Goal: Transaction & Acquisition: Purchase product/service

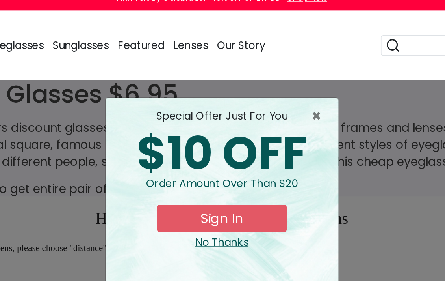
click at [277, 74] on span "×" at bounding box center [282, 78] width 10 height 9
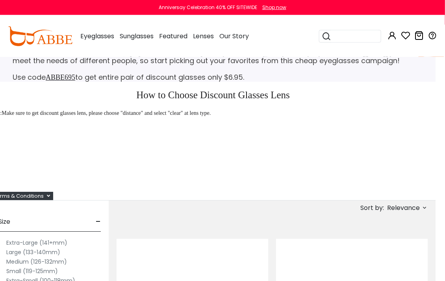
scroll to position [46, 10]
click at [426, 210] on span "Relevance" at bounding box center [406, 207] width 42 height 9
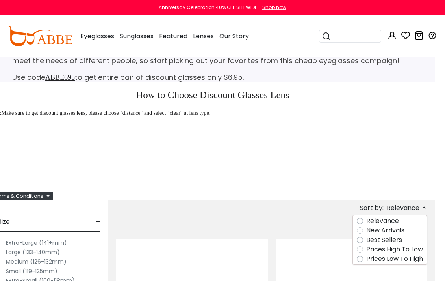
click at [417, 258] on label "Prices Low To High" at bounding box center [395, 258] width 57 height 9
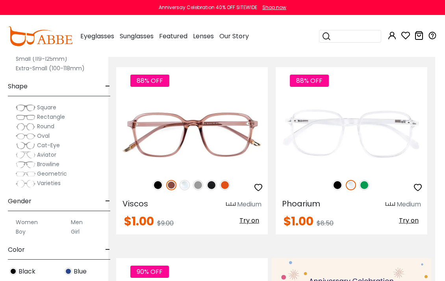
scroll to position [427, 9]
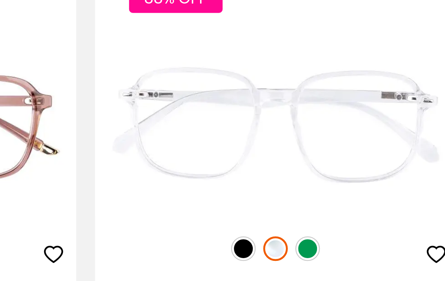
click at [333, 162] on img at bounding box center [338, 167] width 10 height 10
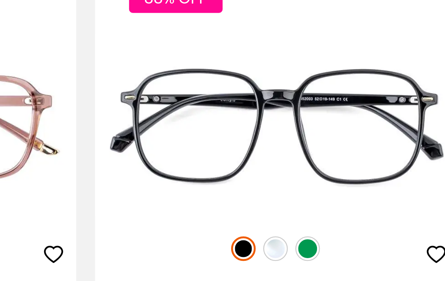
click at [360, 162] on img at bounding box center [365, 167] width 10 height 10
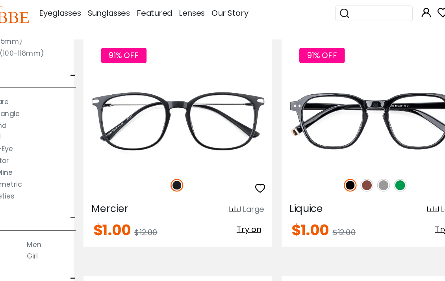
scroll to position [834, 10]
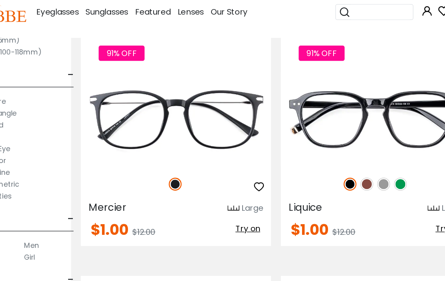
click at [168, 165] on div "91% OFF" at bounding box center [192, 173] width 152 height 17
click at [116, 165] on div "91% OFF" at bounding box center [192, 173] width 152 height 17
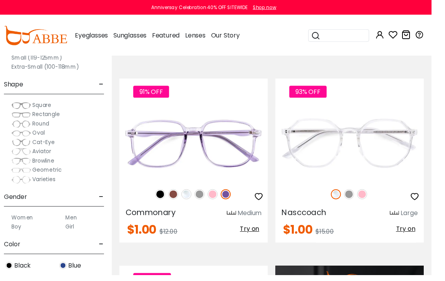
scroll to position [1012, 10]
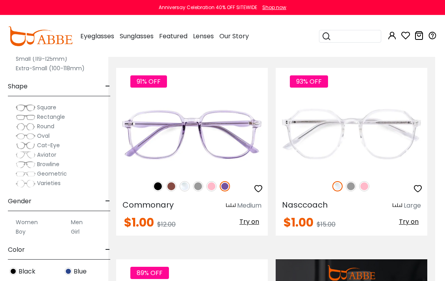
click at [352, 187] on img at bounding box center [351, 186] width 10 height 10
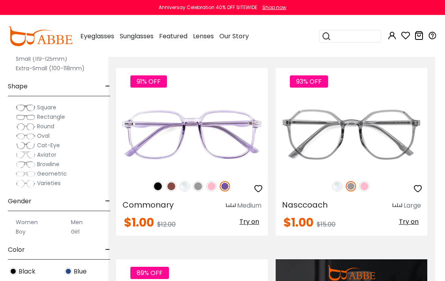
click at [367, 189] on img at bounding box center [364, 186] width 10 height 10
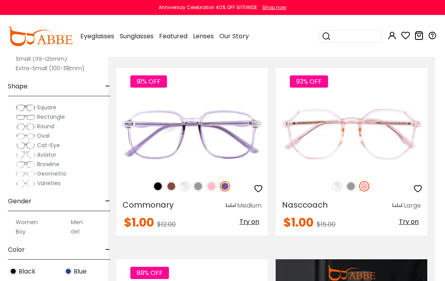
click at [352, 190] on img at bounding box center [351, 186] width 10 height 10
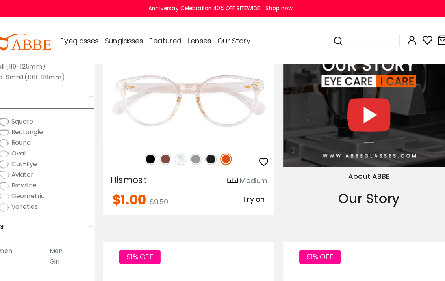
scroll to position [1248, 7]
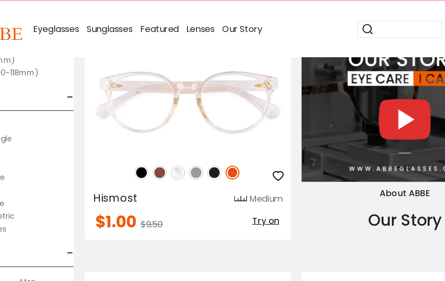
click at [195, 136] on img at bounding box center [200, 141] width 10 height 10
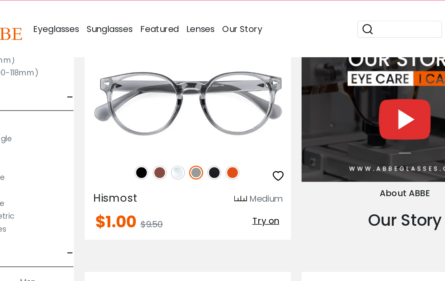
click at [209, 136] on img at bounding box center [214, 141] width 10 height 10
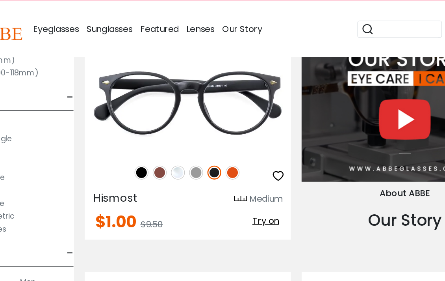
click at [209, 136] on img at bounding box center [214, 141] width 10 height 10
click at [222, 136] on img at bounding box center [227, 141] width 10 height 10
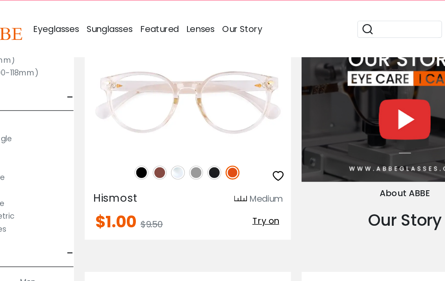
click at [169, 136] on img at bounding box center [174, 141] width 10 height 10
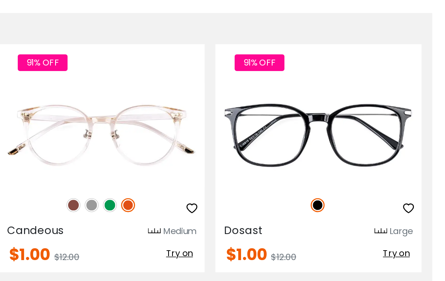
scroll to position [1383, 10]
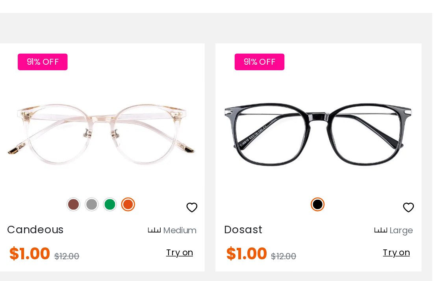
click at [193, 192] on img at bounding box center [198, 197] width 10 height 10
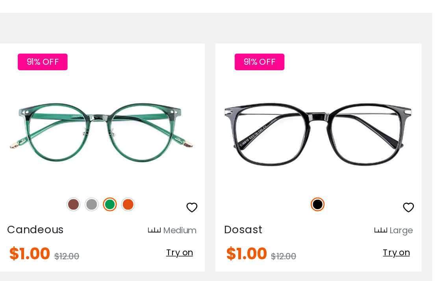
click at [180, 192] on img at bounding box center [185, 197] width 10 height 10
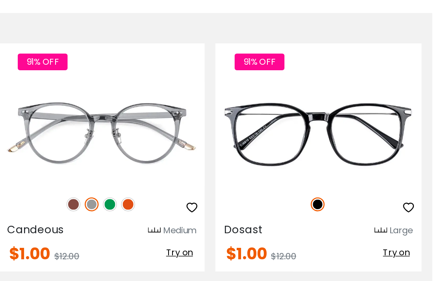
click at [166, 192] on img at bounding box center [171, 197] width 10 height 10
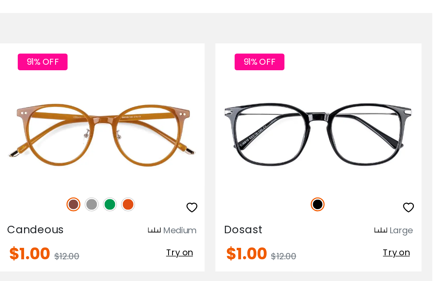
click at [207, 192] on img at bounding box center [212, 197] width 10 height 10
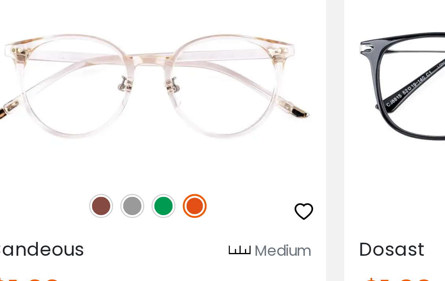
click at [180, 192] on img at bounding box center [185, 197] width 10 height 10
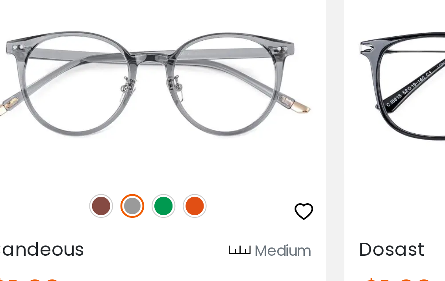
click at [193, 192] on img at bounding box center [198, 197] width 10 height 10
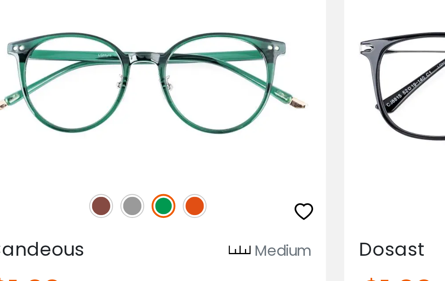
click at [166, 192] on img at bounding box center [171, 197] width 10 height 10
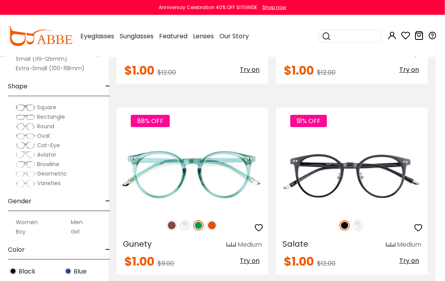
scroll to position [1552, 10]
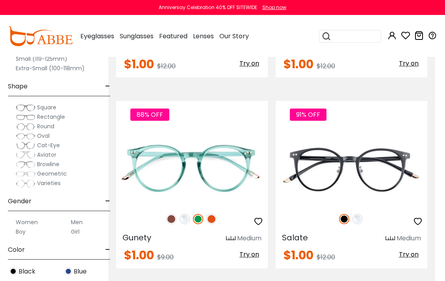
click at [218, 216] on div "88% OFF" at bounding box center [192, 218] width 152 height 17
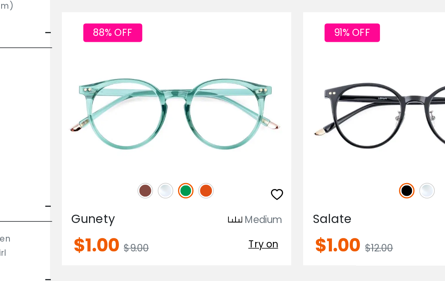
click at [167, 185] on img at bounding box center [172, 190] width 10 height 10
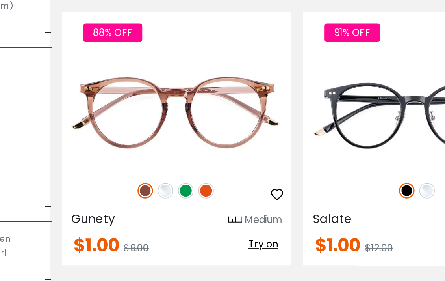
click at [180, 185] on img at bounding box center [185, 190] width 10 height 10
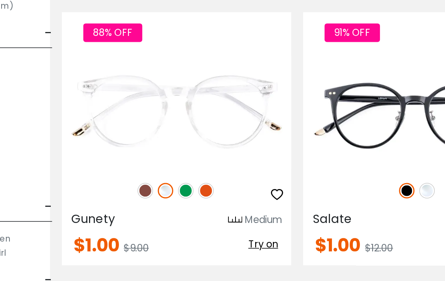
click at [194, 185] on img at bounding box center [199, 190] width 10 height 10
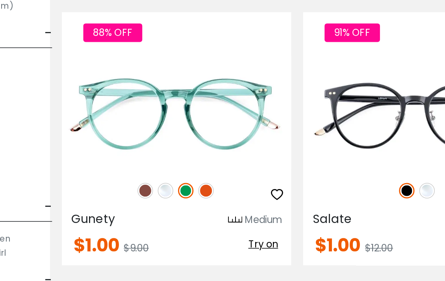
click at [207, 185] on img at bounding box center [212, 190] width 10 height 10
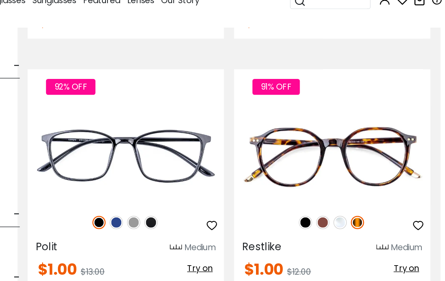
scroll to position [1762, 10]
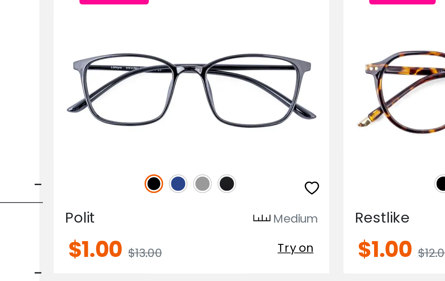
click at [180, 195] on img at bounding box center [185, 200] width 10 height 10
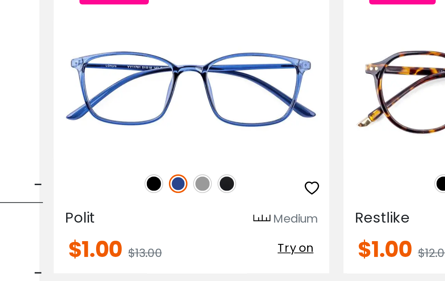
click at [193, 195] on img at bounding box center [198, 200] width 10 height 10
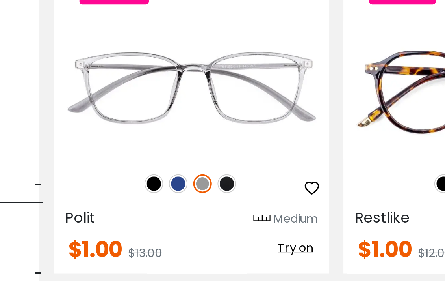
click at [207, 195] on img at bounding box center [212, 200] width 10 height 10
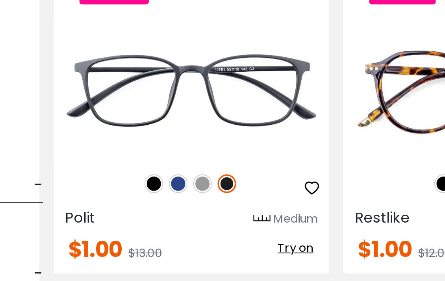
click at [166, 195] on img at bounding box center [171, 200] width 10 height 10
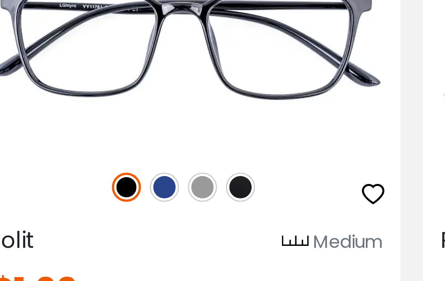
click at [207, 195] on img at bounding box center [212, 200] width 10 height 10
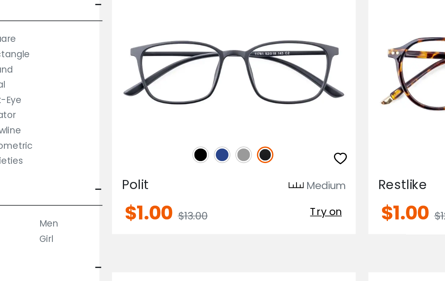
scroll to position [1786, 10]
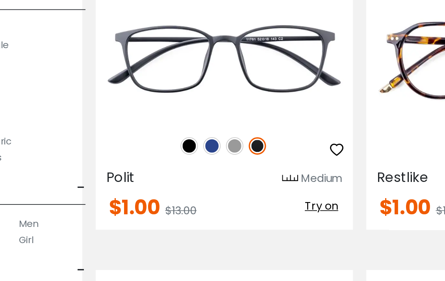
click at [166, 171] on img at bounding box center [171, 176] width 10 height 10
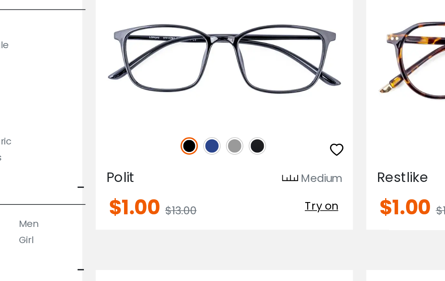
click at [207, 171] on img at bounding box center [212, 176] width 10 height 10
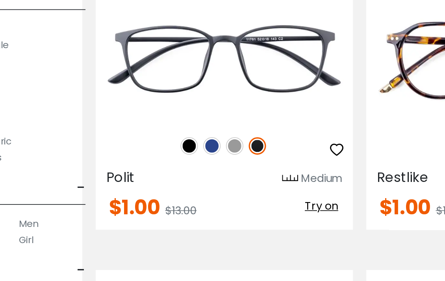
click at [166, 171] on img at bounding box center [171, 176] width 10 height 10
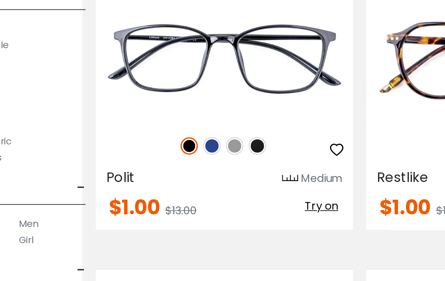
click at [193, 171] on img at bounding box center [198, 176] width 10 height 10
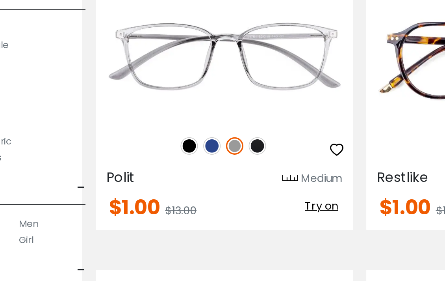
click at [180, 171] on img at bounding box center [185, 176] width 10 height 10
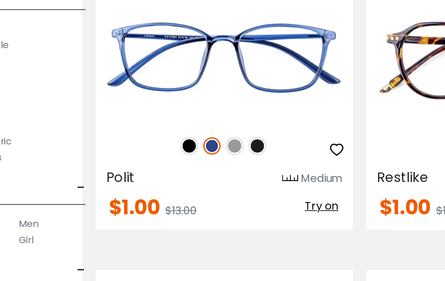
click at [193, 171] on img at bounding box center [198, 176] width 10 height 10
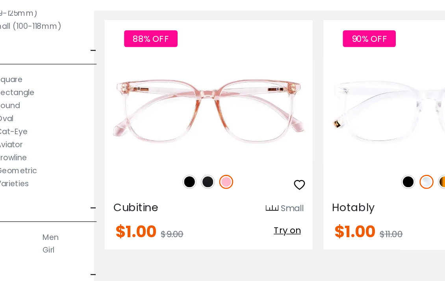
scroll to position [1974, 10]
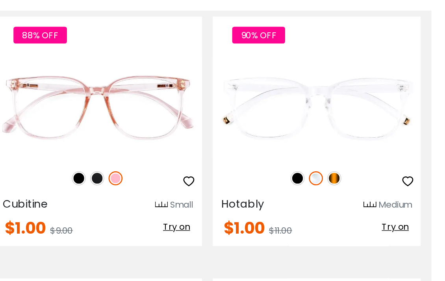
click at [359, 174] on img at bounding box center [364, 179] width 10 height 10
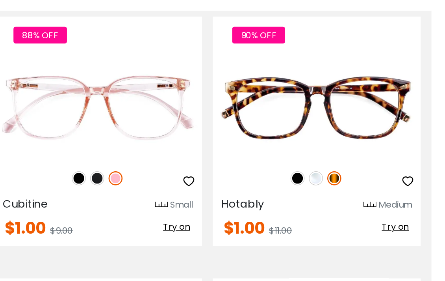
click at [333, 174] on img at bounding box center [338, 179] width 10 height 10
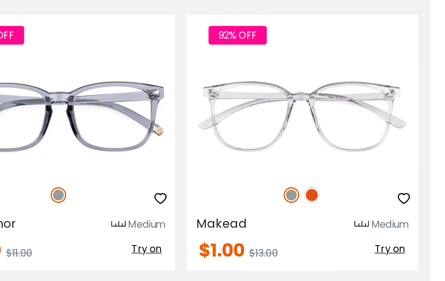
scroll to position [2526, 10]
click at [353, 195] on img at bounding box center [358, 200] width 10 height 10
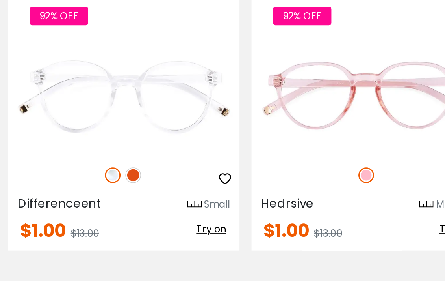
scroll to position [3112, 10]
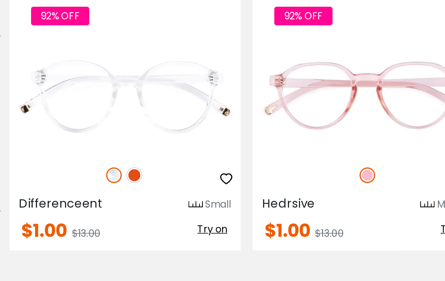
click at [193, 182] on img at bounding box center [198, 187] width 10 height 10
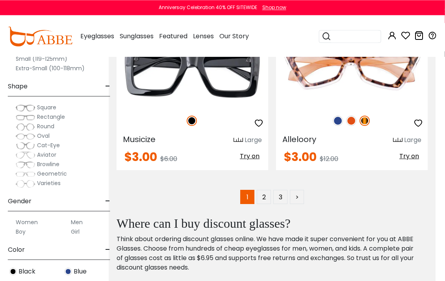
scroll to position [5851, 10]
click at [266, 196] on link "2" at bounding box center [264, 197] width 14 height 14
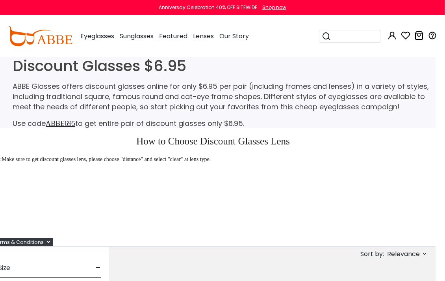
scroll to position [0, 10]
click at [219, 207] on div "How to Choose Discount Glasses Lens Tips: Make sure to get discount glasses len…" at bounding box center [212, 183] width 445 height 110
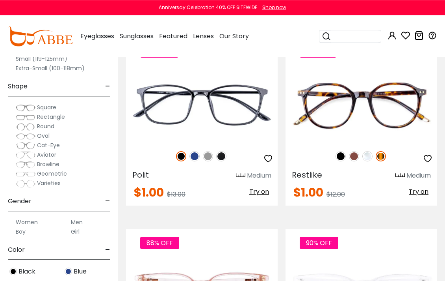
scroll to position [1806, 0]
click at [208, 160] on img at bounding box center [208, 156] width 10 height 10
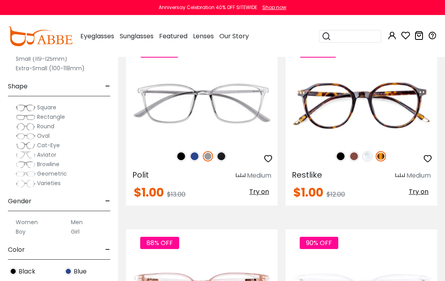
click at [225, 157] on img at bounding box center [221, 156] width 10 height 10
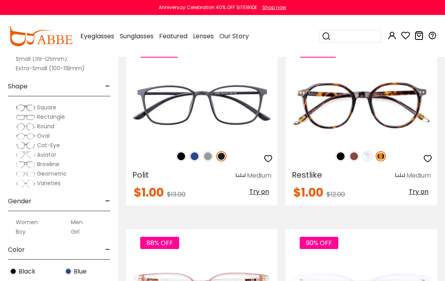
click at [194, 158] on img at bounding box center [195, 156] width 10 height 10
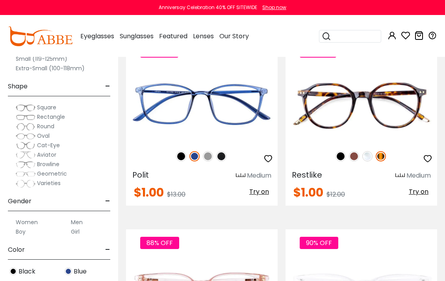
click at [180, 161] on img at bounding box center [181, 156] width 10 height 10
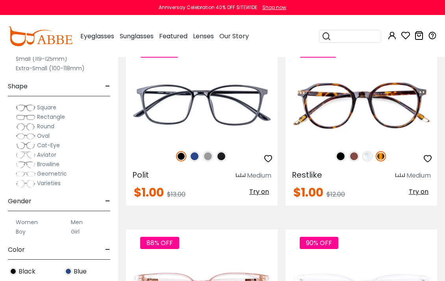
click at [221, 151] on img at bounding box center [221, 156] width 10 height 10
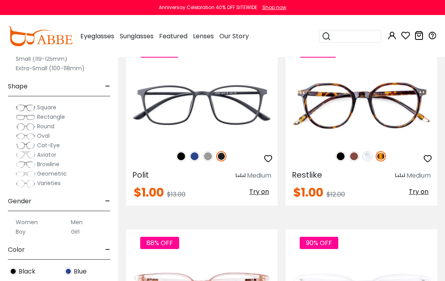
click at [210, 156] on img at bounding box center [208, 156] width 10 height 10
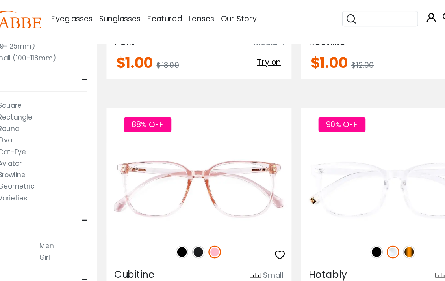
scroll to position [1931, 0]
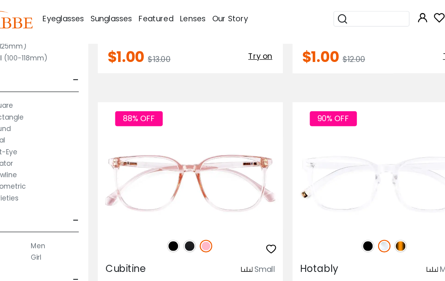
click at [196, 217] on img at bounding box center [201, 222] width 10 height 10
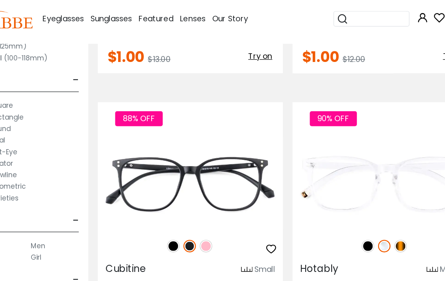
click at [183, 217] on img at bounding box center [188, 222] width 10 height 10
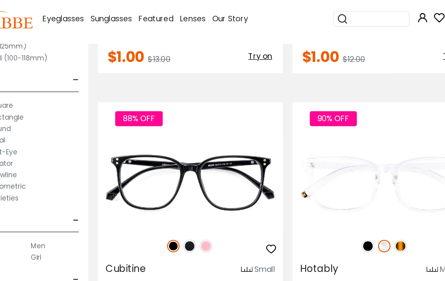
click at [196, 217] on img at bounding box center [201, 222] width 10 height 10
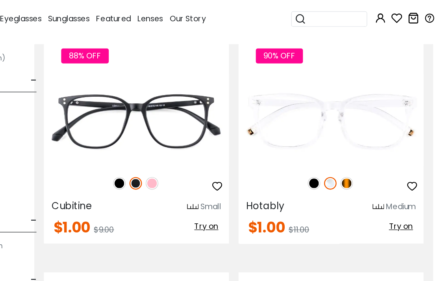
scroll to position [1982, 10]
click at [359, 166] on img at bounding box center [364, 171] width 10 height 10
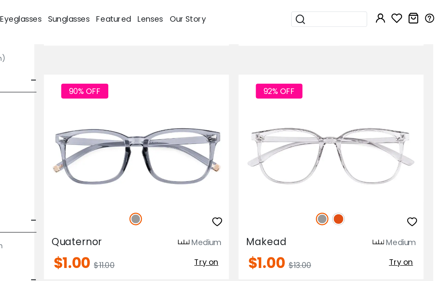
scroll to position [2527, 10]
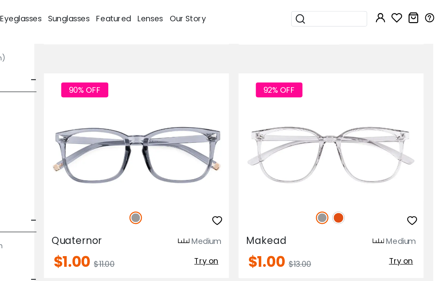
click at [353, 194] on img at bounding box center [358, 199] width 10 height 10
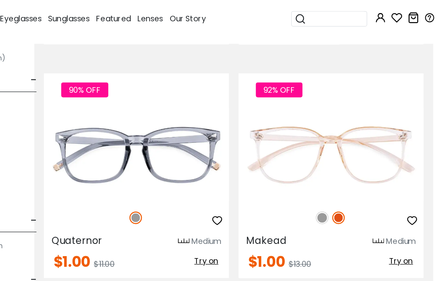
click at [339, 194] on img at bounding box center [344, 199] width 10 height 10
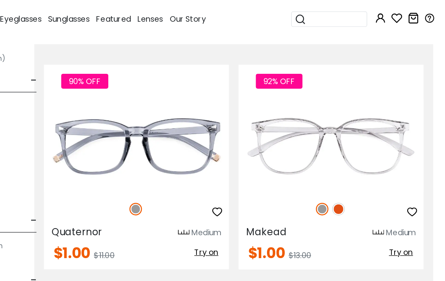
scroll to position [2542, 10]
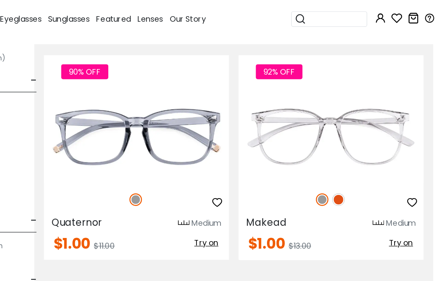
click at [353, 179] on img at bounding box center [358, 184] width 10 height 10
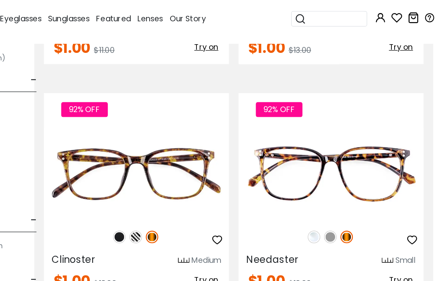
scroll to position [2719, 10]
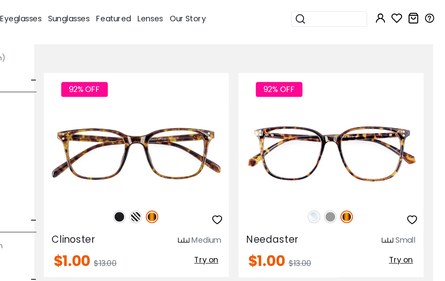
click at [186, 193] on img at bounding box center [191, 198] width 10 height 10
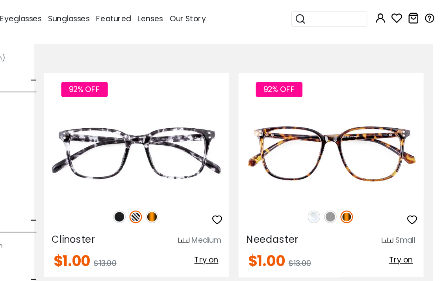
click at [173, 193] on img at bounding box center [178, 198] width 10 height 10
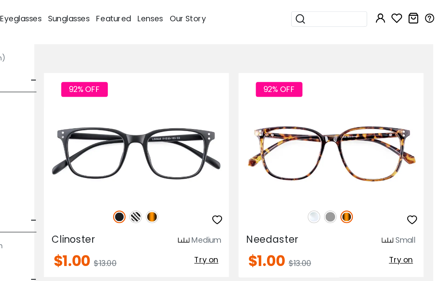
click at [200, 193] on img at bounding box center [205, 198] width 10 height 10
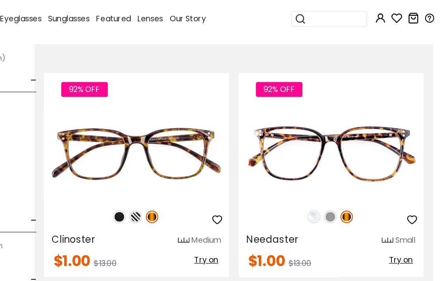
click at [346, 193] on img at bounding box center [351, 198] width 10 height 10
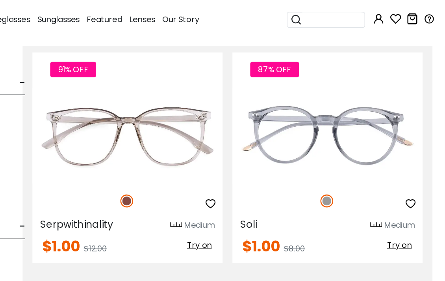
scroll to position [4073, 10]
click at [0, 0] on img at bounding box center [0, 0] width 0 height 0
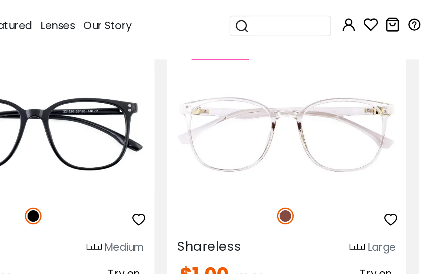
scroll to position [4236, 10]
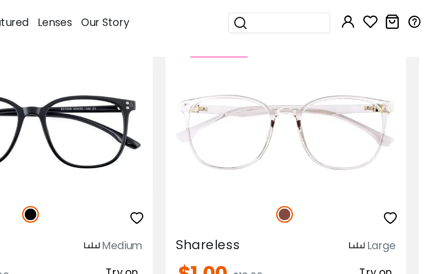
click at [0, 0] on img at bounding box center [0, 0] width 0 height 0
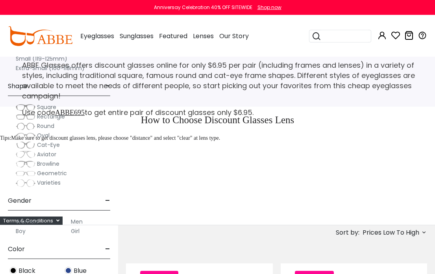
scroll to position [569, 0]
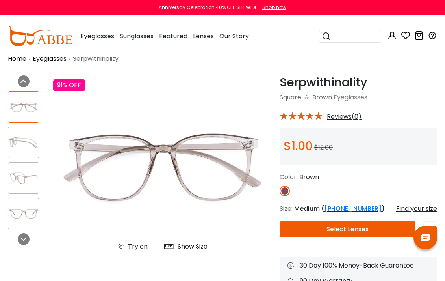
scroll to position [16, 0]
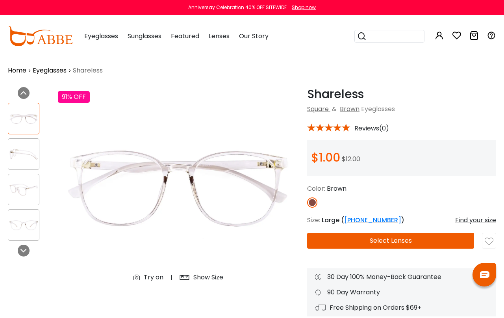
scroll to position [2, 0]
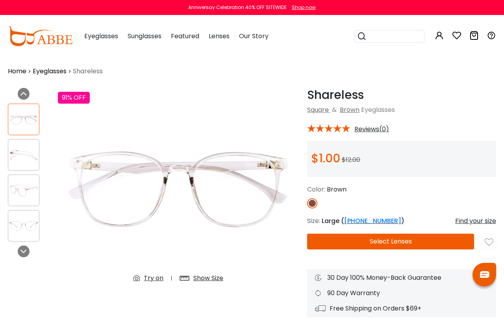
click at [237, 218] on img at bounding box center [179, 188] width 242 height 201
click at [199, 207] on img at bounding box center [179, 188] width 242 height 201
click at [228, 197] on img at bounding box center [179, 188] width 242 height 201
click at [22, 253] on icon at bounding box center [23, 251] width 6 height 6
click at [20, 253] on div at bounding box center [24, 252] width 12 height 12
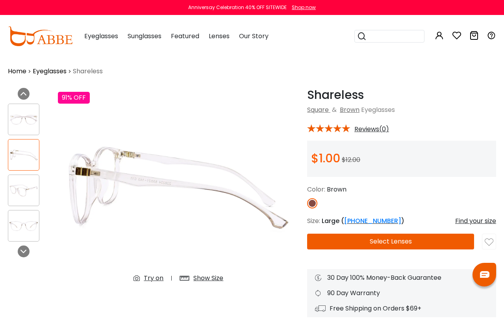
click at [19, 255] on div at bounding box center [24, 252] width 12 height 12
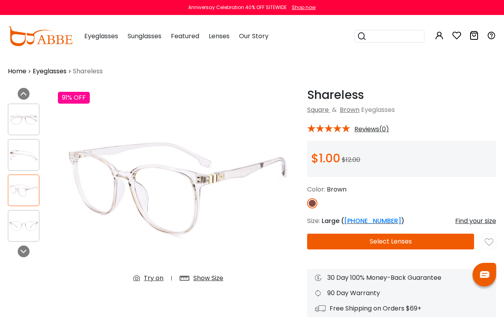
click at [22, 252] on icon at bounding box center [23, 251] width 6 height 6
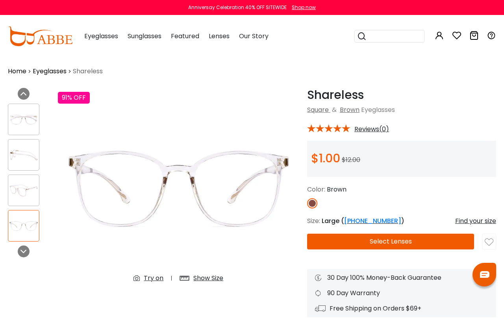
click at [23, 253] on icon at bounding box center [23, 251] width 6 height 6
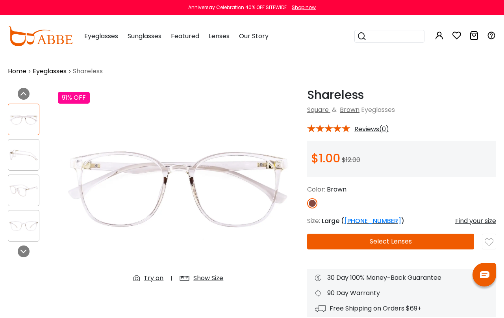
scroll to position [0, 0]
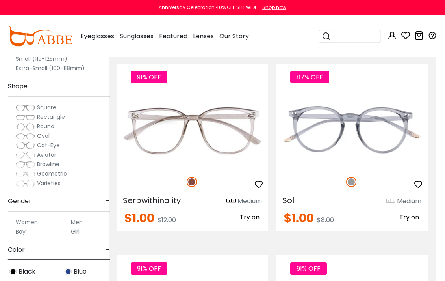
scroll to position [4071, 10]
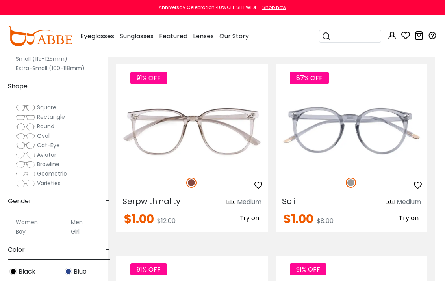
click at [0, 0] on img at bounding box center [0, 0] width 0 height 0
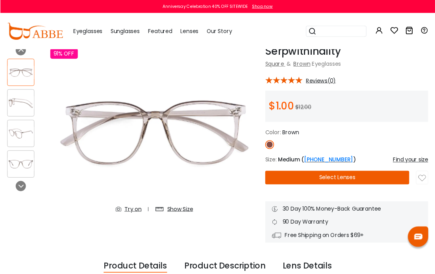
scroll to position [11, 0]
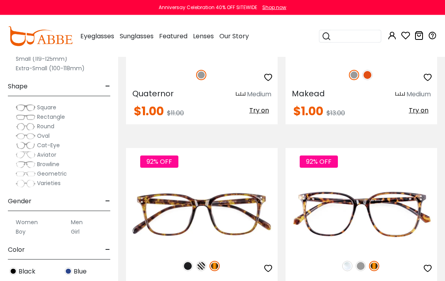
scroll to position [2698, 0]
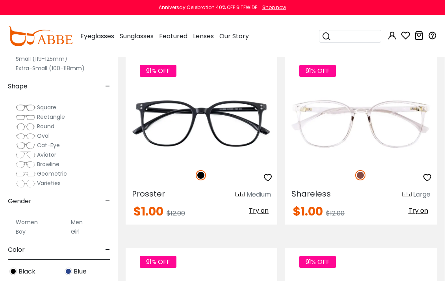
scroll to position [4269, 0]
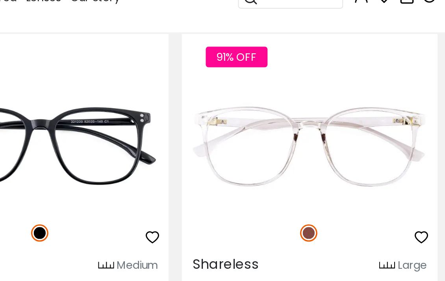
click at [286, 167] on div "91% OFF" at bounding box center [362, 175] width 152 height 17
click at [0, 0] on img at bounding box center [0, 0] width 0 height 0
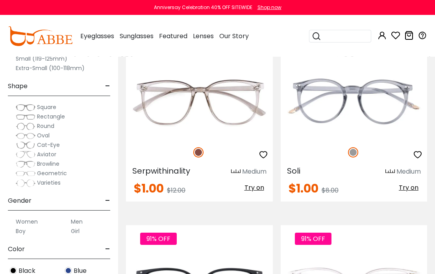
scroll to position [4047, 0]
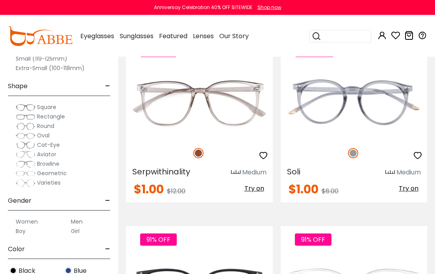
click at [0, 0] on img at bounding box center [0, 0] width 0 height 0
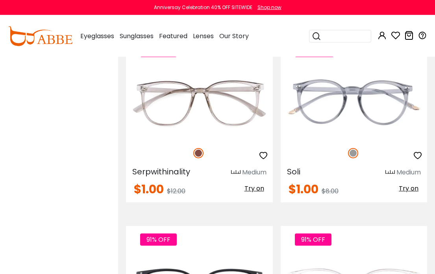
scroll to position [4014, 0]
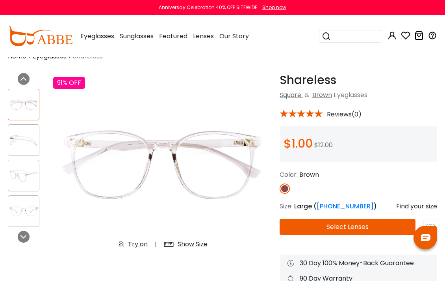
scroll to position [18, 0]
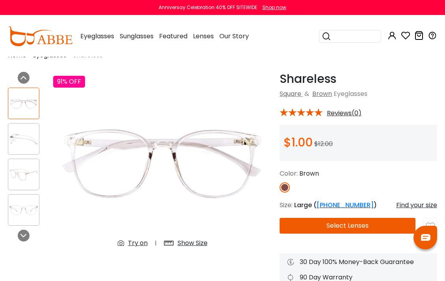
click at [25, 146] on img at bounding box center [23, 138] width 31 height 15
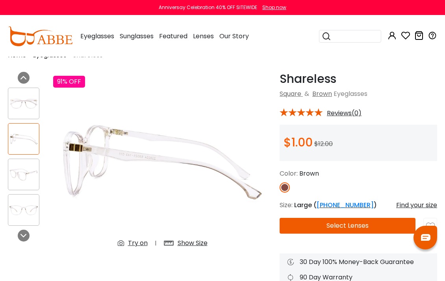
click at [23, 173] on img at bounding box center [23, 174] width 31 height 15
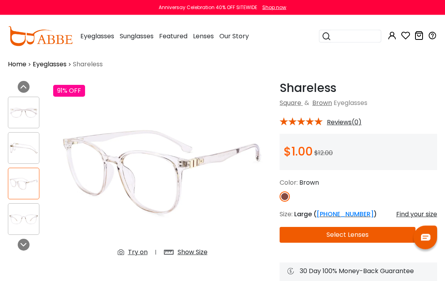
scroll to position [0, 0]
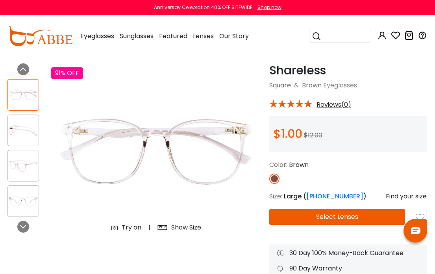
scroll to position [28, 0]
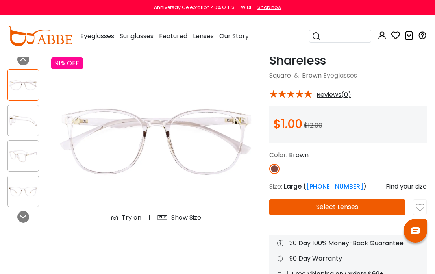
click at [299, 208] on button "Select Lenses" at bounding box center [338, 207] width 136 height 16
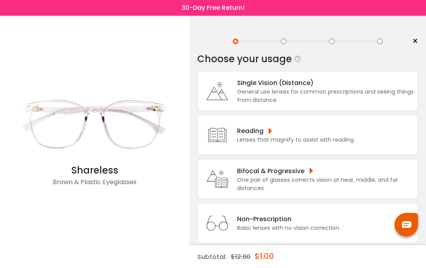
click at [274, 88] on div "Single Vision (Distance)" at bounding box center [325, 83] width 177 height 10
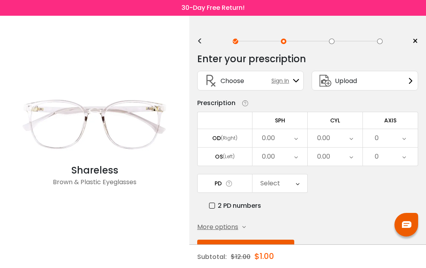
click at [296, 142] on icon at bounding box center [296, 138] width 4 height 18
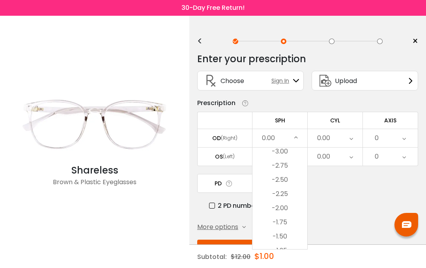
scroll to position [967, 0]
click at [285, 178] on li "-2.50" at bounding box center [279, 181] width 55 height 14
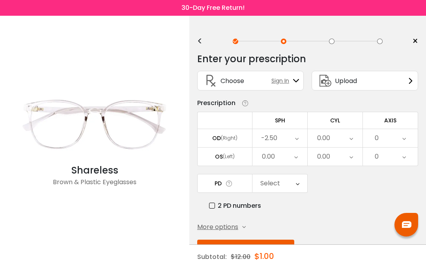
click at [270, 162] on div "0.00" at bounding box center [268, 157] width 13 height 16
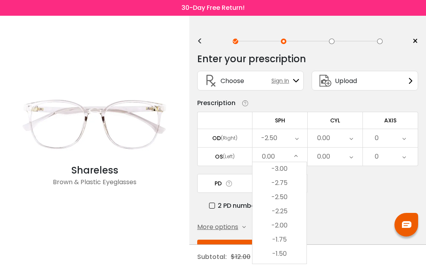
scroll to position [963, 0]
click at [280, 200] on li "-2.50" at bounding box center [279, 199] width 54 height 14
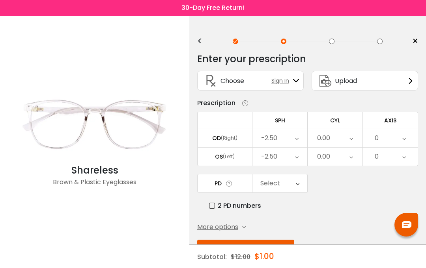
click at [327, 161] on div "0.00" at bounding box center [323, 157] width 13 height 16
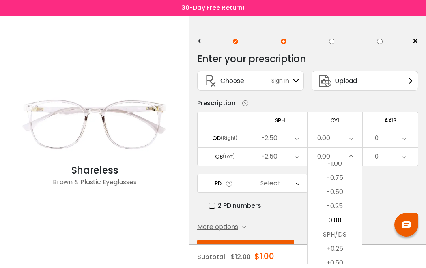
click at [324, 160] on div "0.00" at bounding box center [323, 157] width 13 height 16
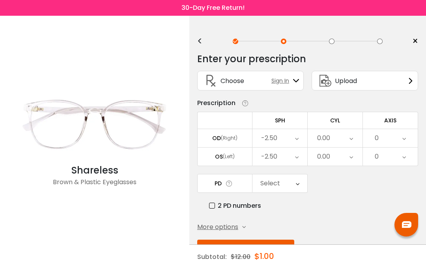
click at [345, 162] on div "0.00" at bounding box center [334, 157] width 55 height 18
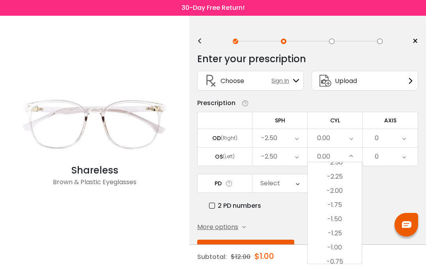
scroll to position [205, 0]
click at [339, 217] on li "-1.50" at bounding box center [334, 219] width 54 height 14
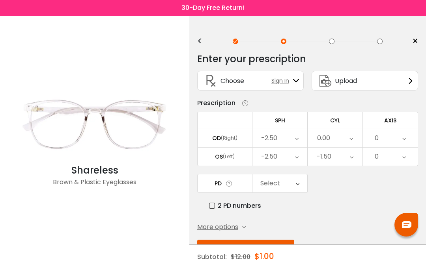
click at [404, 165] on icon at bounding box center [404, 157] width 4 height 18
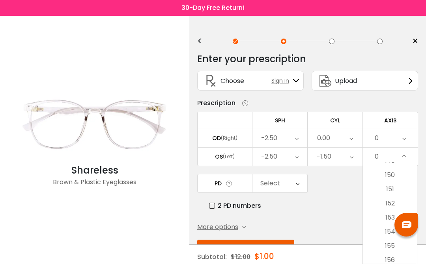
scroll to position [2114, 0]
click at [393, 183] on li "150" at bounding box center [390, 183] width 54 height 14
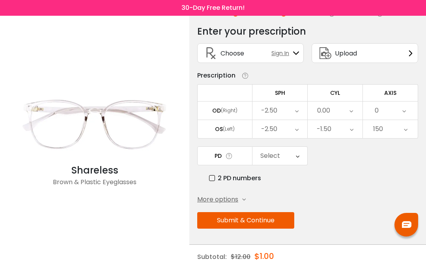
scroll to position [33, 0]
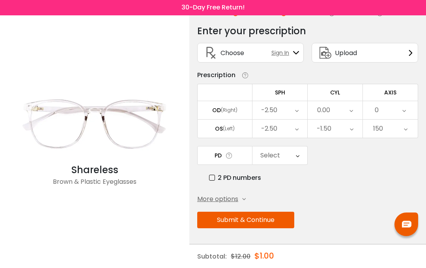
click at [296, 155] on icon at bounding box center [298, 156] width 4 height 18
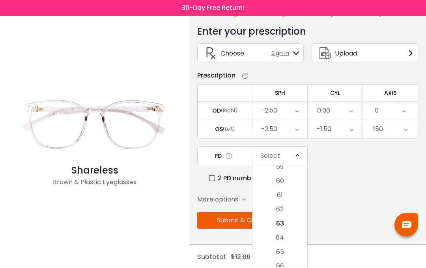
click at [285, 234] on li "64" at bounding box center [279, 238] width 55 height 14
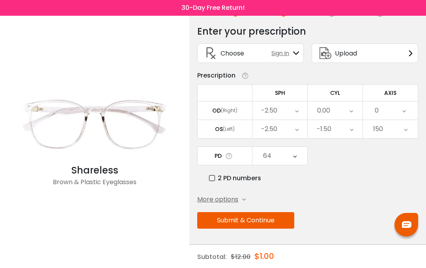
click at [277, 219] on button "Submit & Continue" at bounding box center [245, 220] width 97 height 17
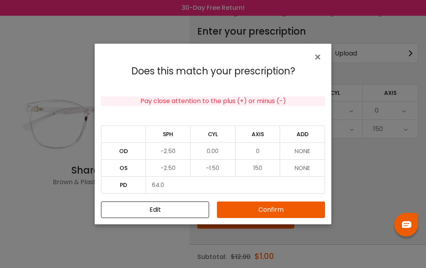
click at [283, 212] on button "Confirm" at bounding box center [271, 210] width 108 height 17
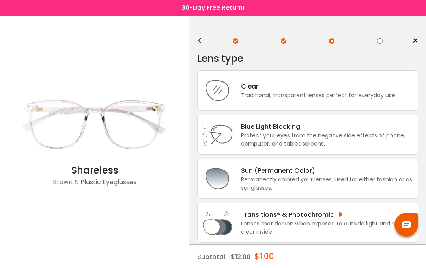
scroll to position [0, 0]
click at [301, 97] on div "Traditional, transparent lenses perfect for everyday use." at bounding box center [318, 96] width 155 height 8
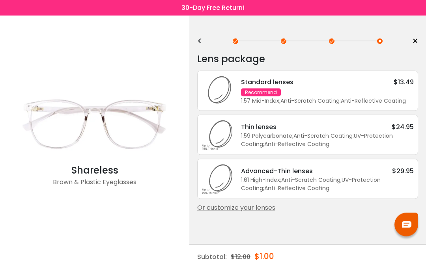
scroll to position [35, 0]
click at [261, 203] on div "Or customize your lenses" at bounding box center [307, 207] width 221 height 9
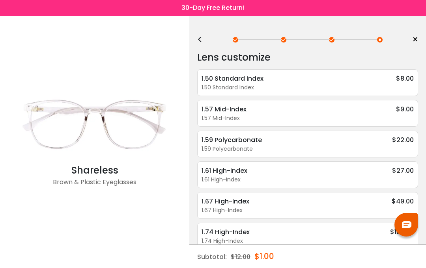
scroll to position [0, 0]
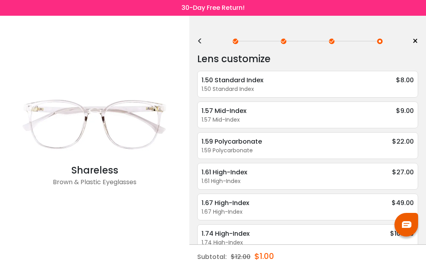
click at [199, 43] on div "<" at bounding box center [203, 41] width 12 height 6
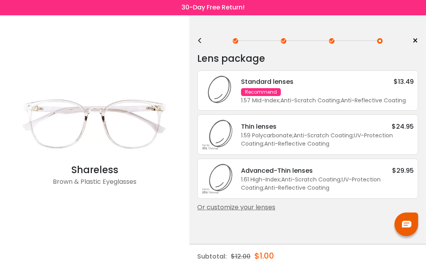
scroll to position [35, 0]
click at [263, 203] on div "Or customize your lenses" at bounding box center [307, 207] width 221 height 9
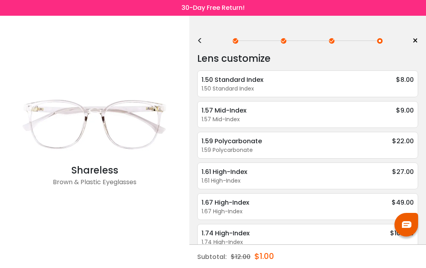
scroll to position [0, 0]
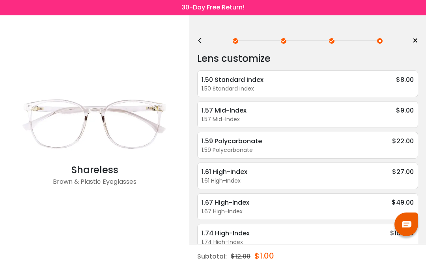
click at [254, 89] on div "1.50 Standard Index" at bounding box center [307, 89] width 212 height 8
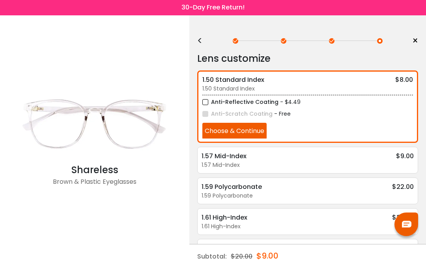
scroll to position [0, 0]
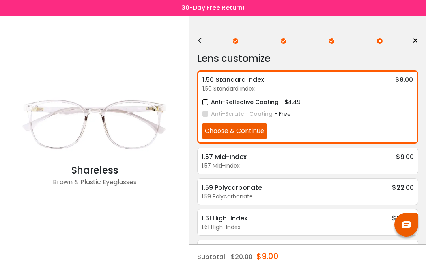
click at [197, 44] on div "< × Choose your usage Single Vision (Distance) This lens helps you see details …" at bounding box center [307, 172] width 236 height 314
click at [203, 44] on div "< ×" at bounding box center [307, 41] width 221 height 12
click at [204, 43] on div "<" at bounding box center [203, 41] width 12 height 6
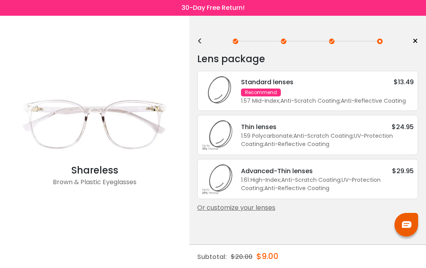
scroll to position [0, 0]
click at [291, 99] on div "1.57 Mid-Index ; Anti-Scratch Coating ; Anti-Reflective Coating ;" at bounding box center [327, 101] width 173 height 8
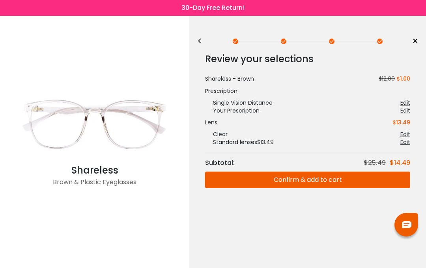
click at [203, 43] on div "<" at bounding box center [203, 41] width 12 height 6
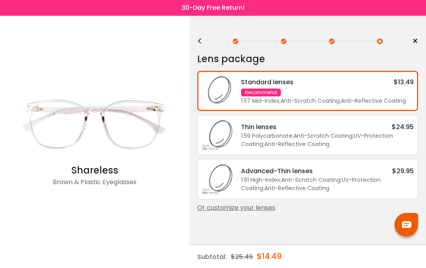
click at [337, 93] on div "Standard lenses $13.49 Recommend 1.57 Mid-Index ; Anti-Scratch Coating ; Anti-R…" at bounding box center [323, 91] width 181 height 28
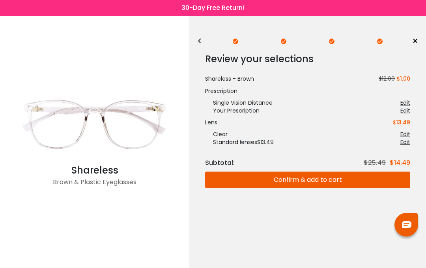
click at [313, 182] on button "Confirm & add to cart" at bounding box center [307, 180] width 205 height 17
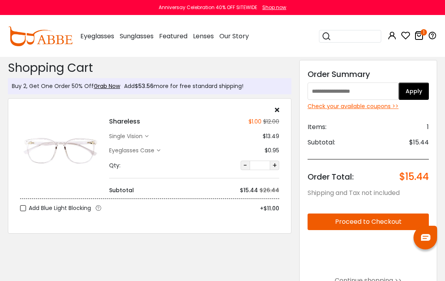
click at [326, 94] on input "text" at bounding box center [353, 90] width 91 height 17
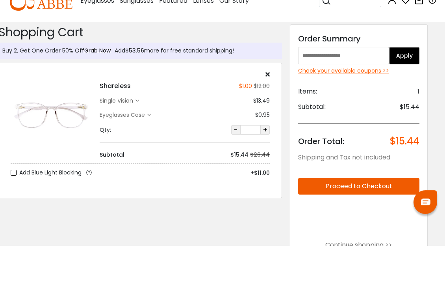
paste input "*******"
type input "*******"
click at [407, 82] on button "Apply" at bounding box center [404, 90] width 30 height 17
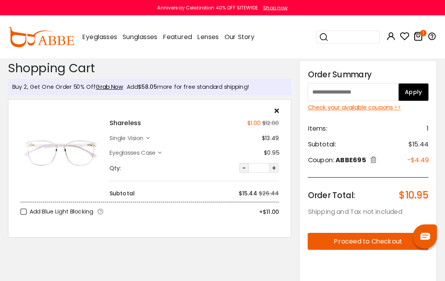
scroll to position [2, 0]
